Goal: Check status: Check status

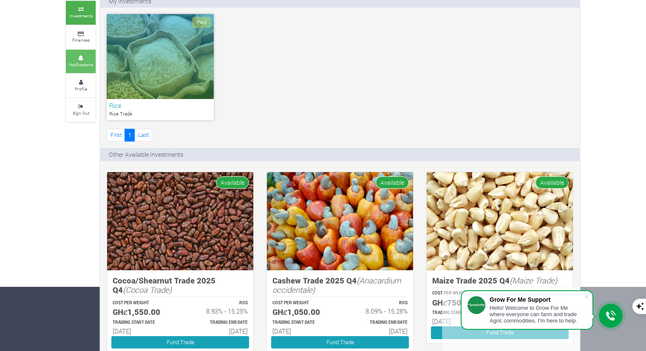
click at [86, 59] on icon at bounding box center [81, 58] width 26 height 4
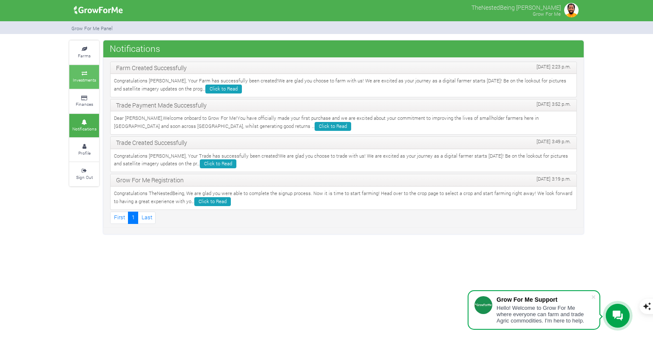
click at [91, 76] on link "Investments" at bounding box center [84, 76] width 30 height 23
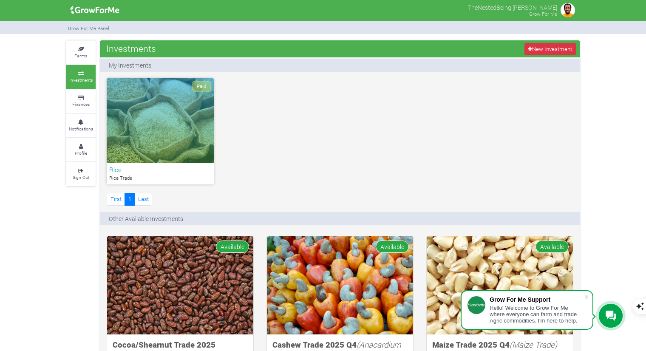
click at [183, 128] on div "Paid" at bounding box center [160, 120] width 107 height 85
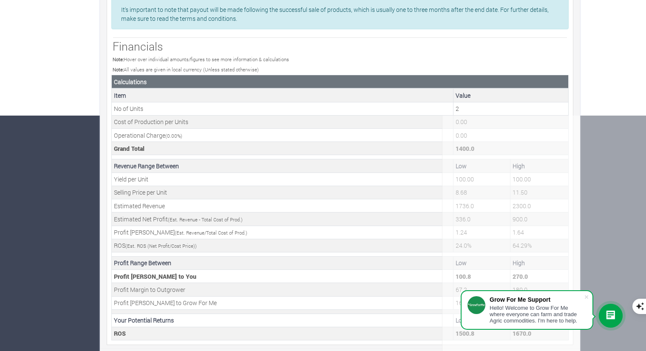
scroll to position [236, 0]
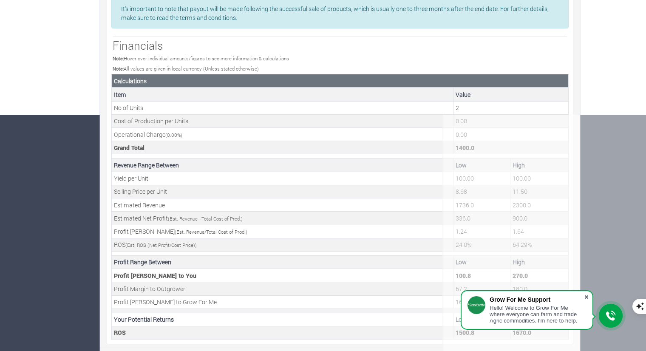
click at [590, 294] on span at bounding box center [586, 297] width 9 height 9
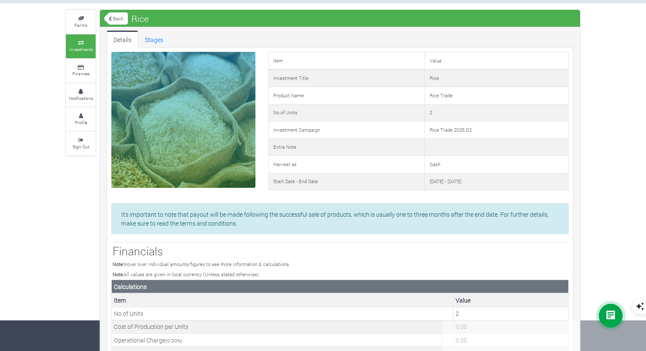
scroll to position [0, 0]
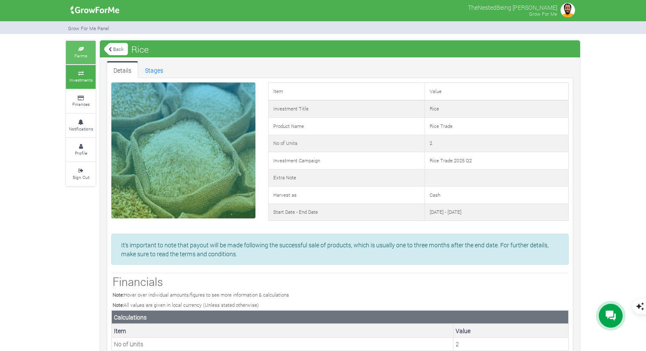
click at [85, 53] on small "Farms" at bounding box center [80, 56] width 13 height 6
